Goal: Complete application form

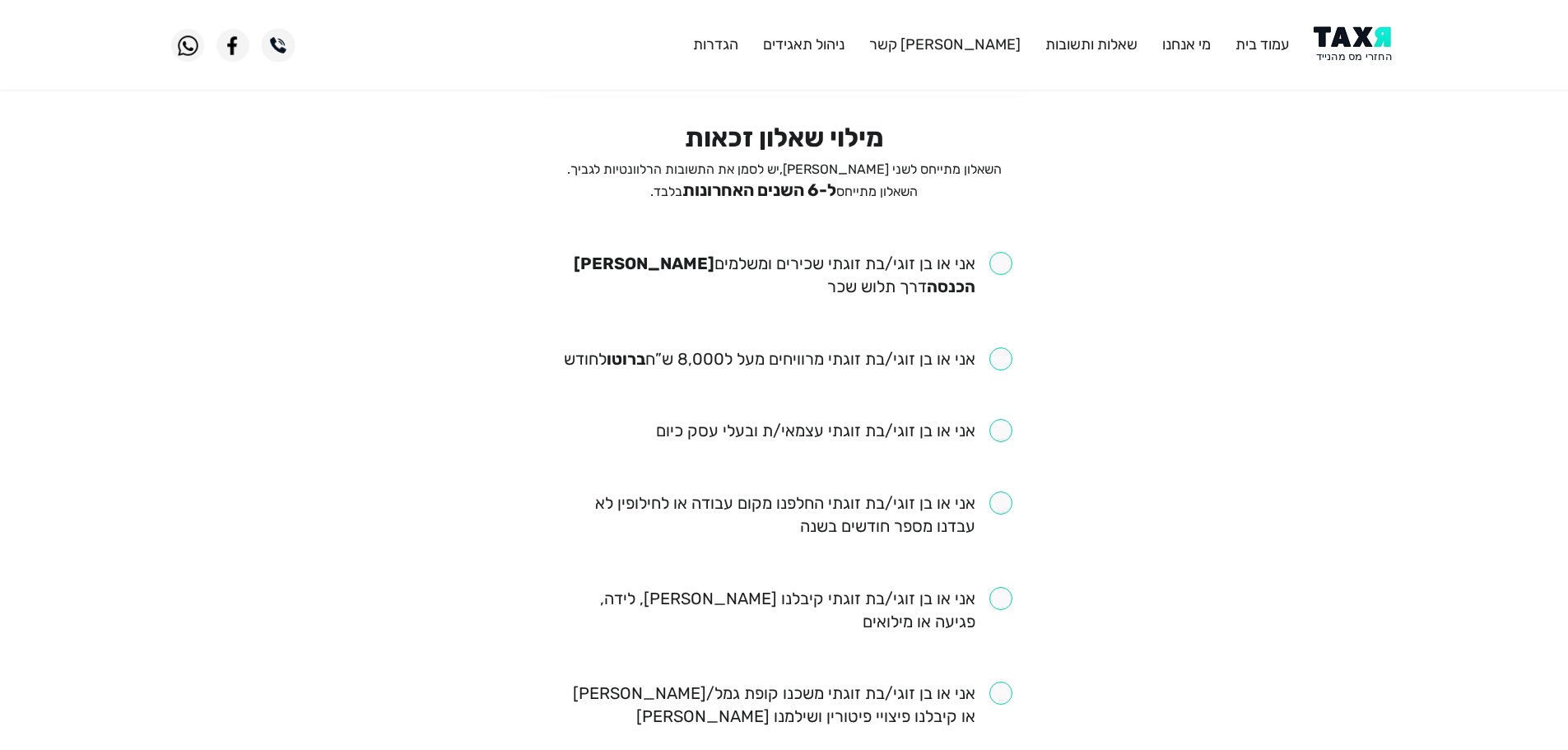
scroll to position [82, 0]
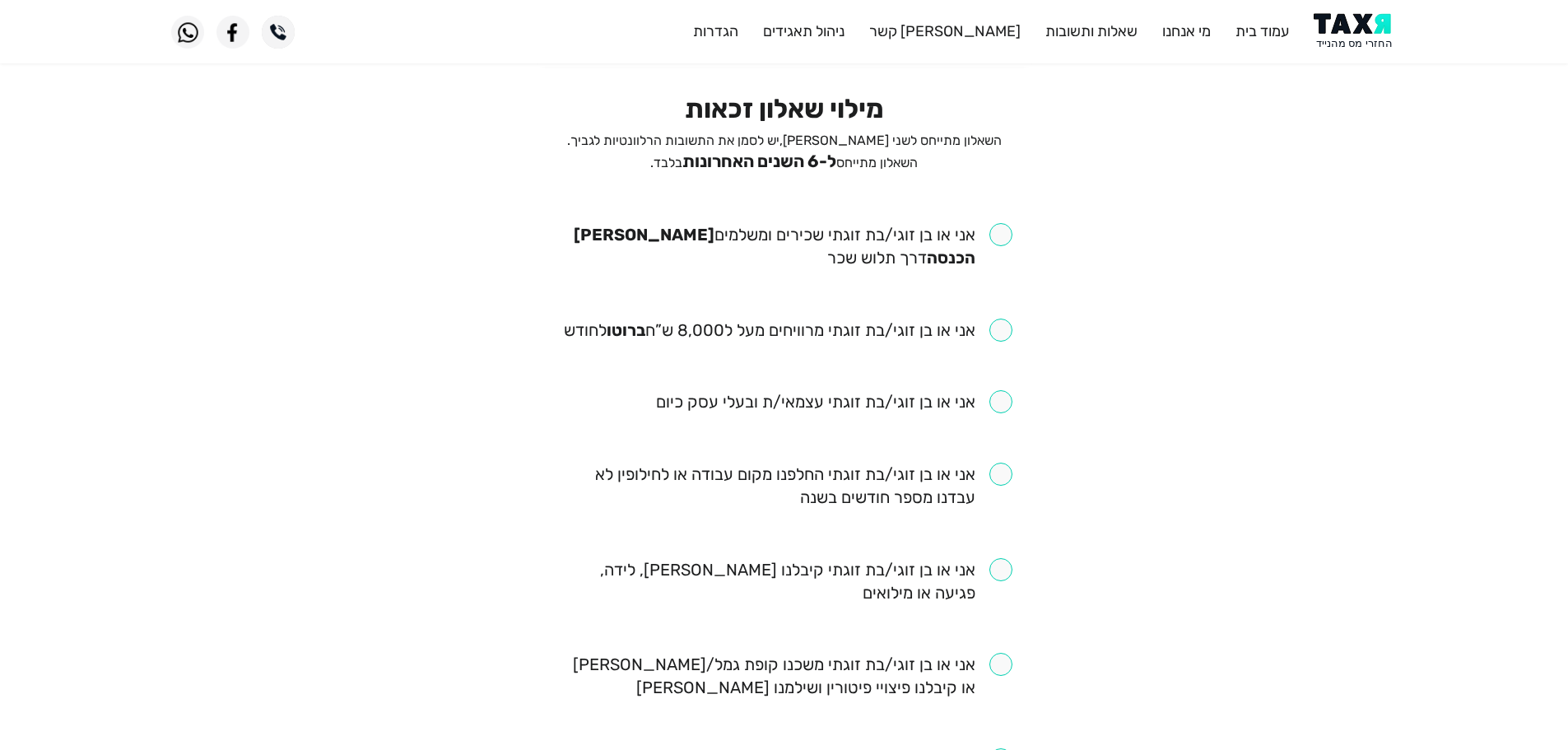
click at [1006, 234] on input "checkbox" at bounding box center [784, 246] width 456 height 46
checkbox input "true"
click at [998, 324] on input "checkbox" at bounding box center [788, 330] width 448 height 23
checkbox input "true"
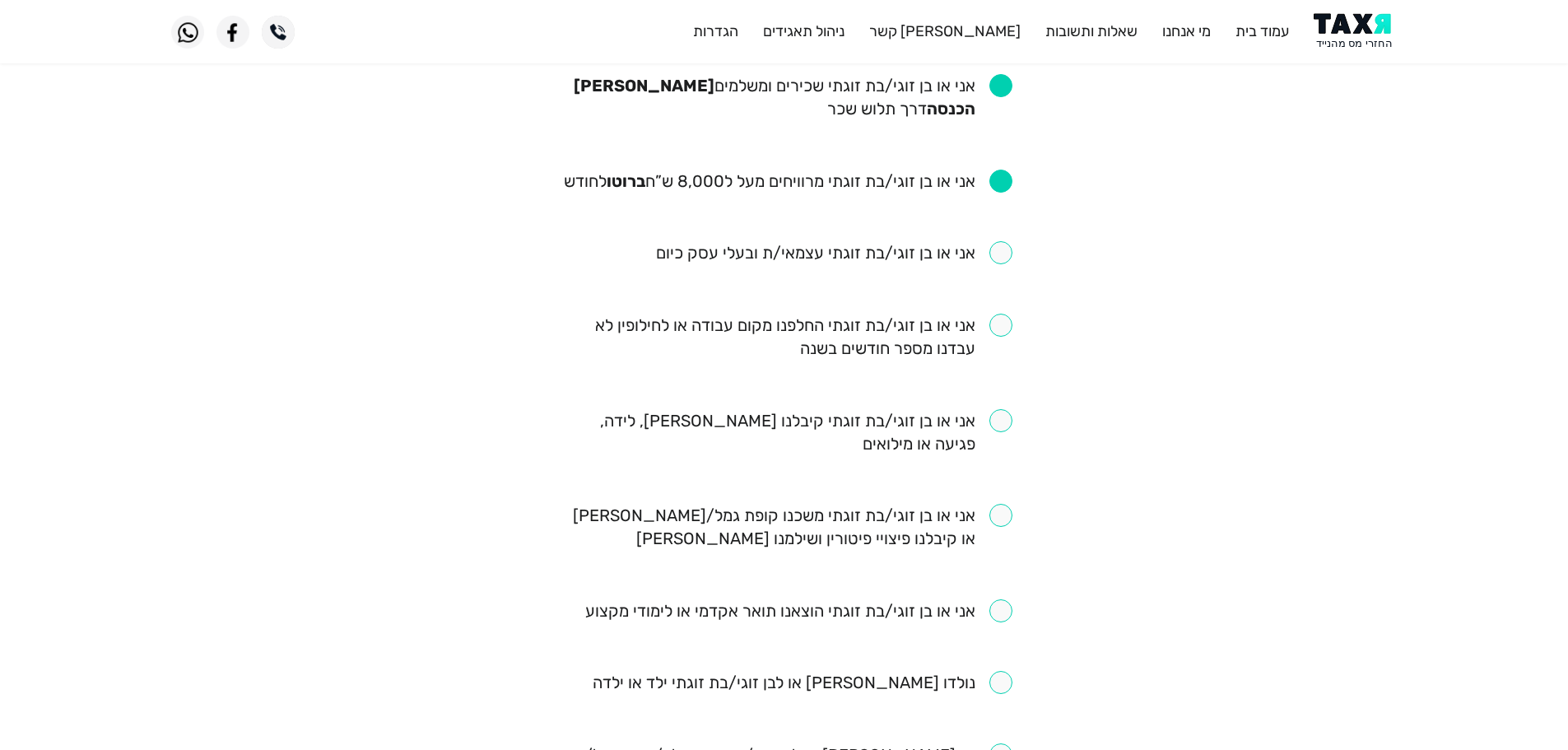
scroll to position [329, 0]
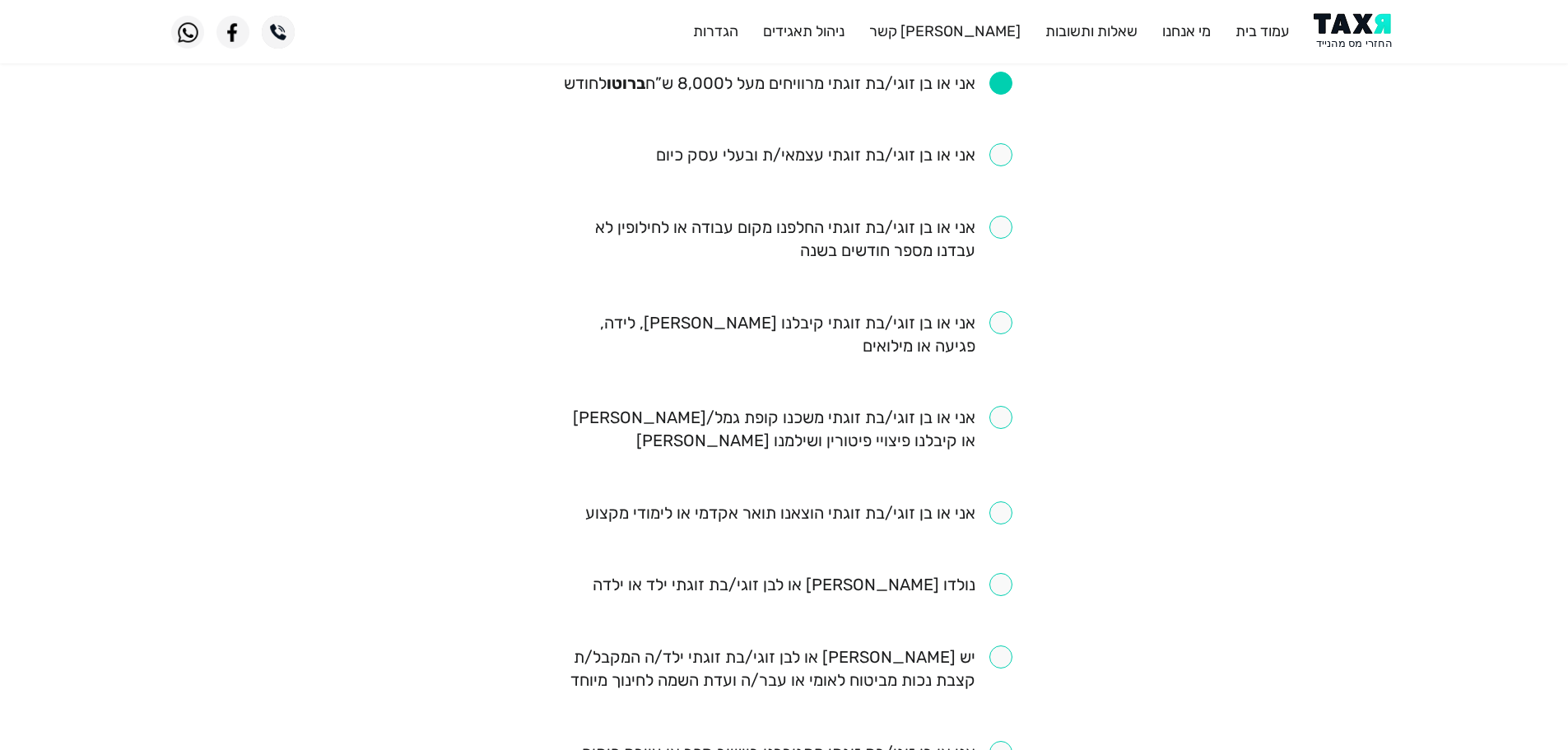
click at [1011, 236] on input "checkbox" at bounding box center [784, 238] width 456 height 46
checkbox input "true"
click at [1008, 324] on input "checkbox" at bounding box center [784, 334] width 456 height 46
checkbox input "true"
click at [995, 585] on input "checkbox" at bounding box center [802, 584] width 420 height 23
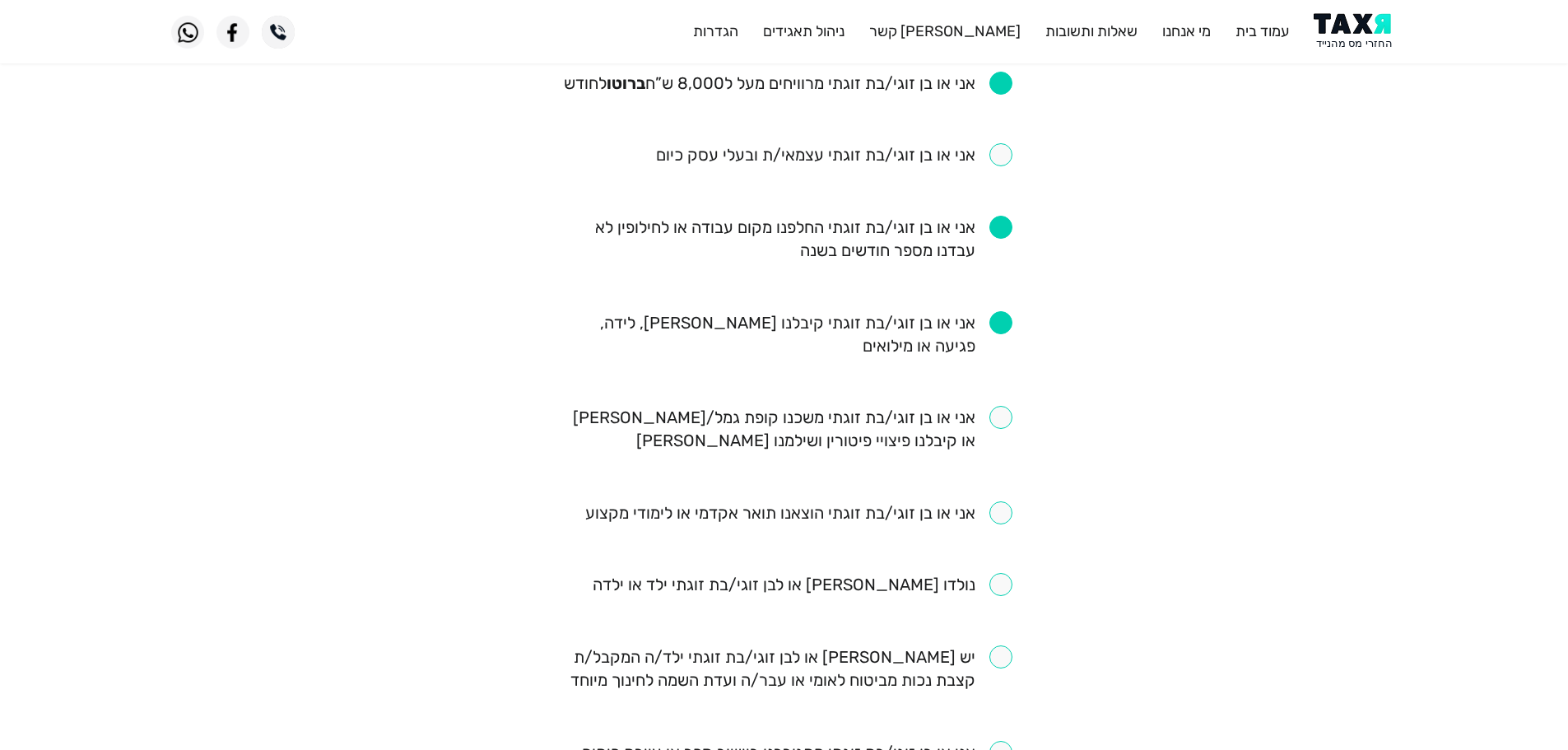
checkbox input "true"
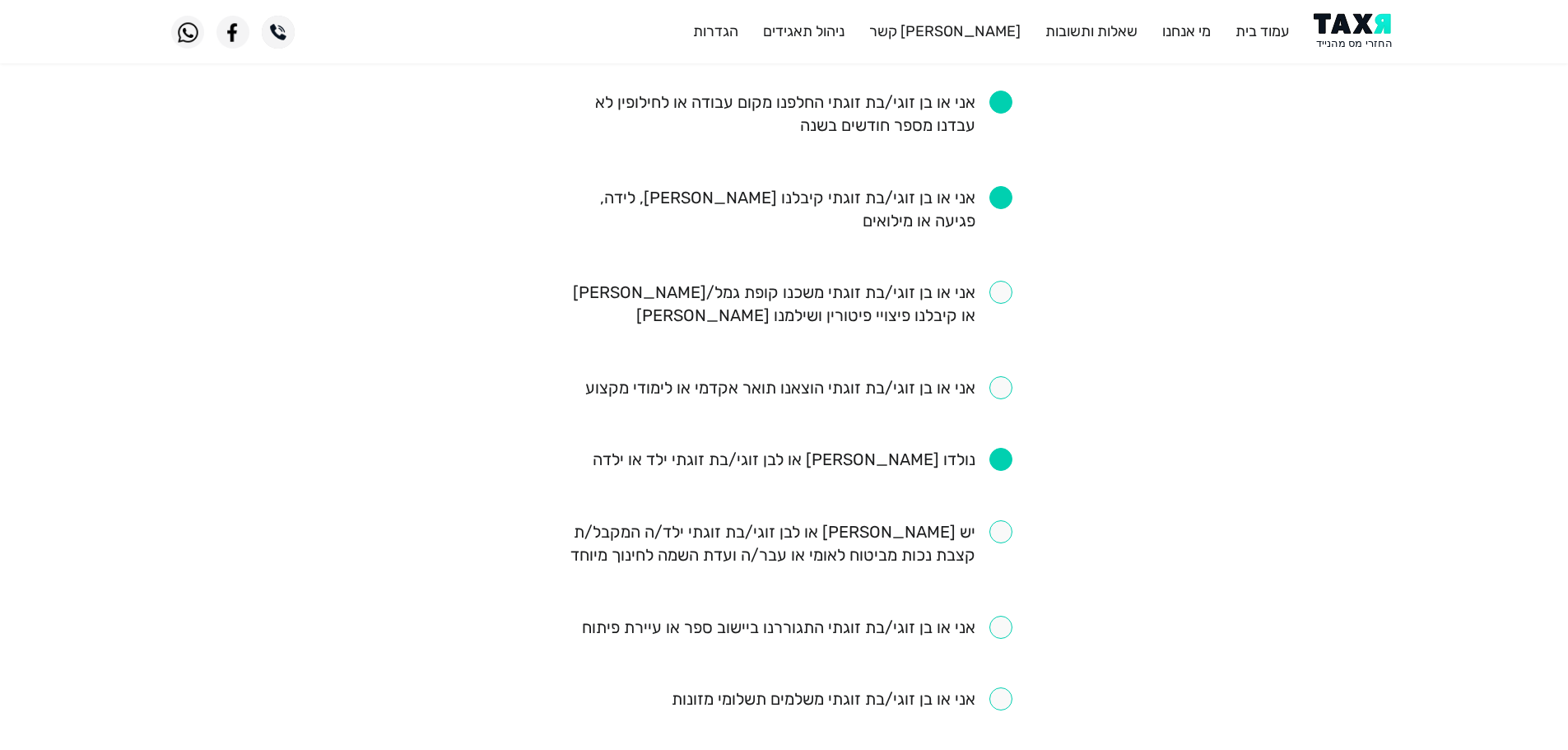
scroll to position [494, 0]
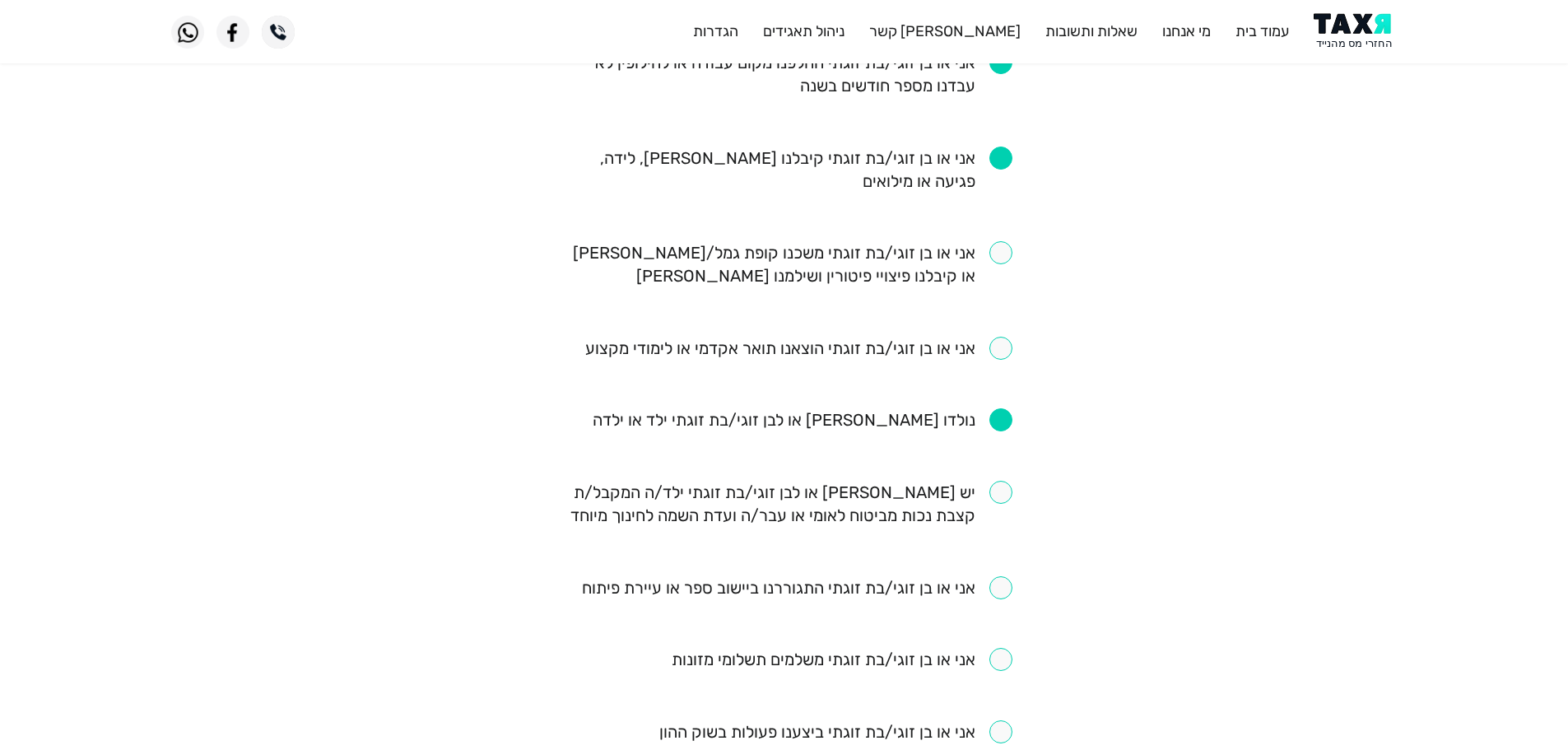
click at [1009, 255] on input "checkbox" at bounding box center [784, 263] width 456 height 46
checkbox input "true"
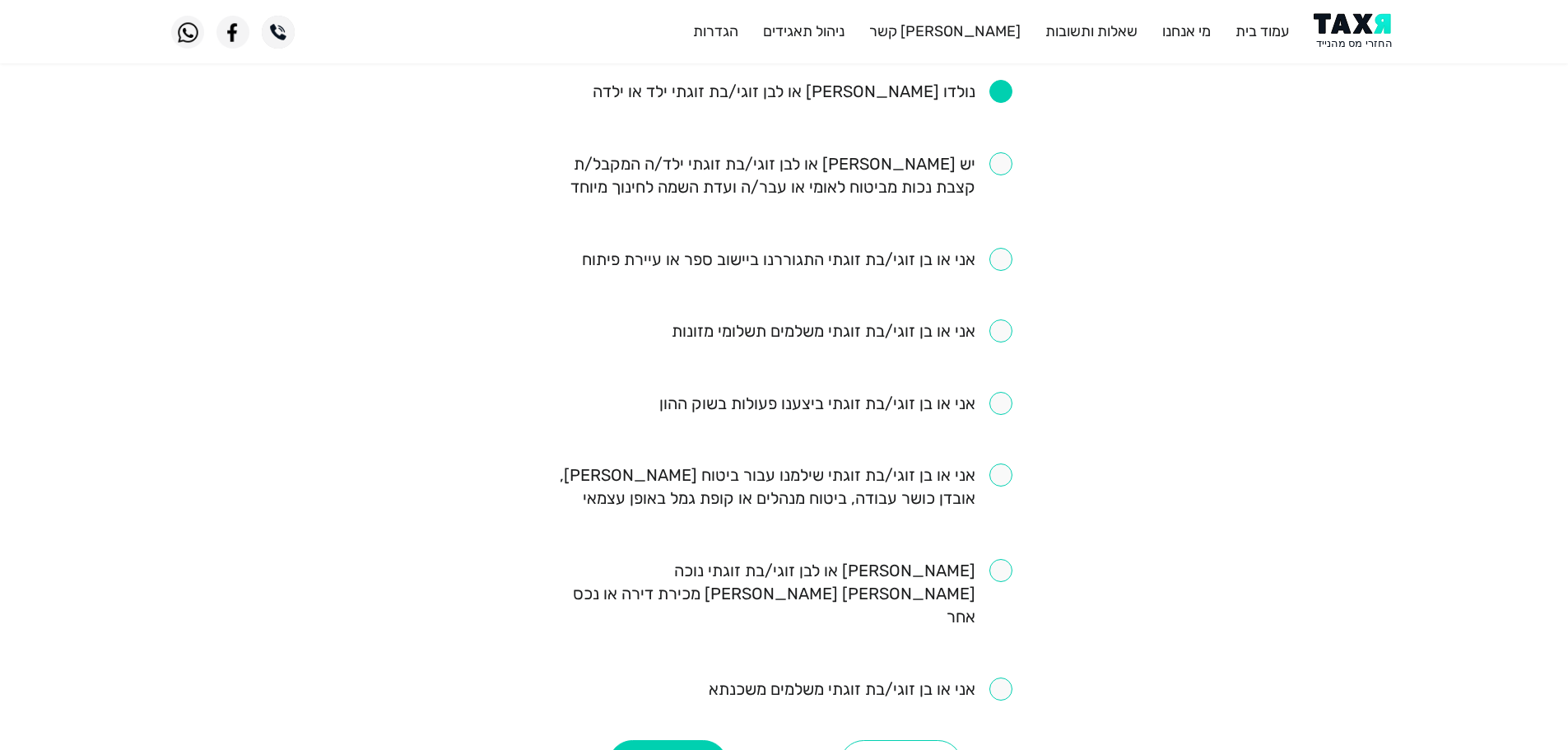
scroll to position [823, 0]
click at [1008, 477] on input "checkbox" at bounding box center [784, 485] width 456 height 46
checkbox input "true"
click at [674, 739] on button "המשך" at bounding box center [668, 763] width 120 height 50
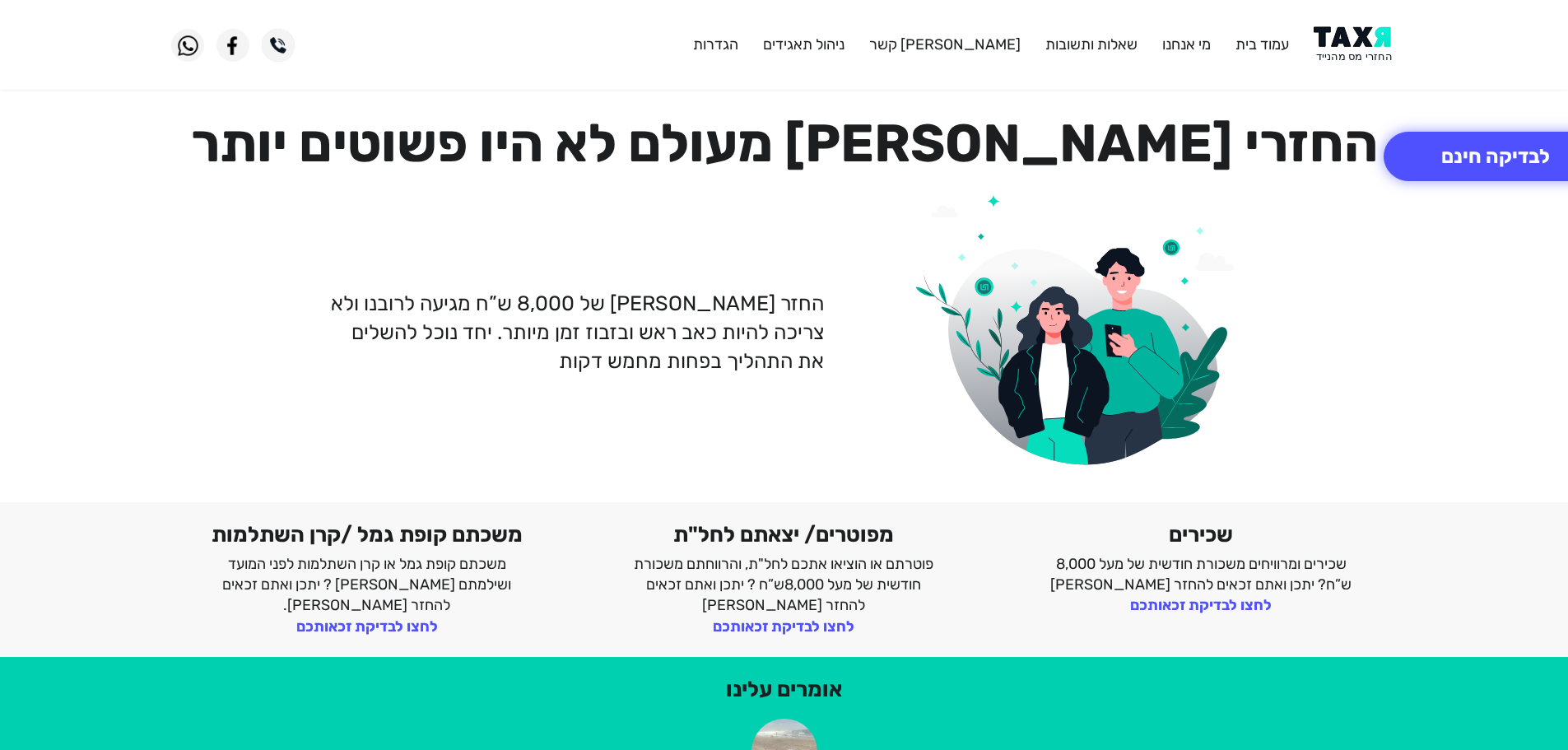
click at [669, 267] on div "החזר מס של 8,000 ש”ח מגיעה לרובנו ולא צריכה להיות כאב ראש ובזבוז זמן מיותר. יחד…" at bounding box center [784, 332] width 1251 height 300
